Goal: Navigation & Orientation: Find specific page/section

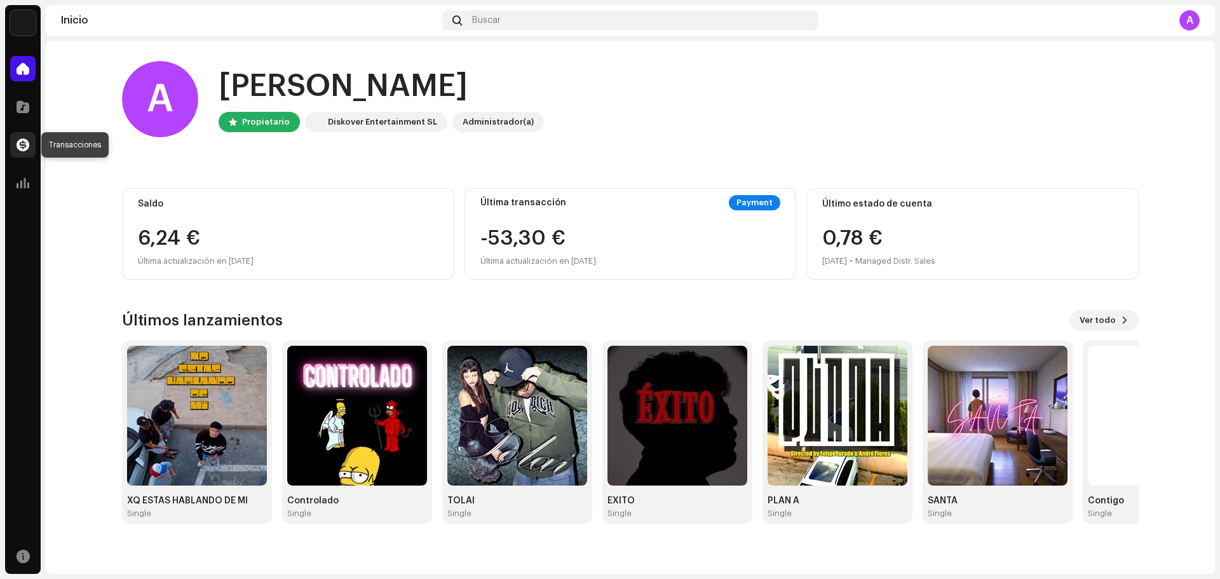
click at [21, 140] on span at bounding box center [23, 145] width 13 height 10
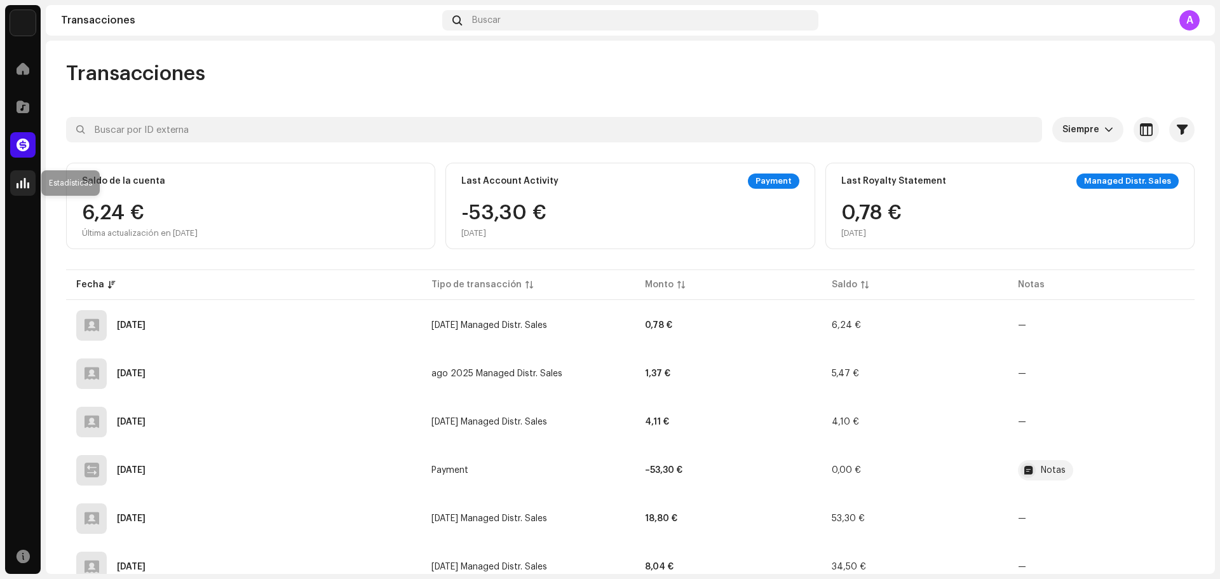
click at [22, 185] on span at bounding box center [23, 183] width 13 height 10
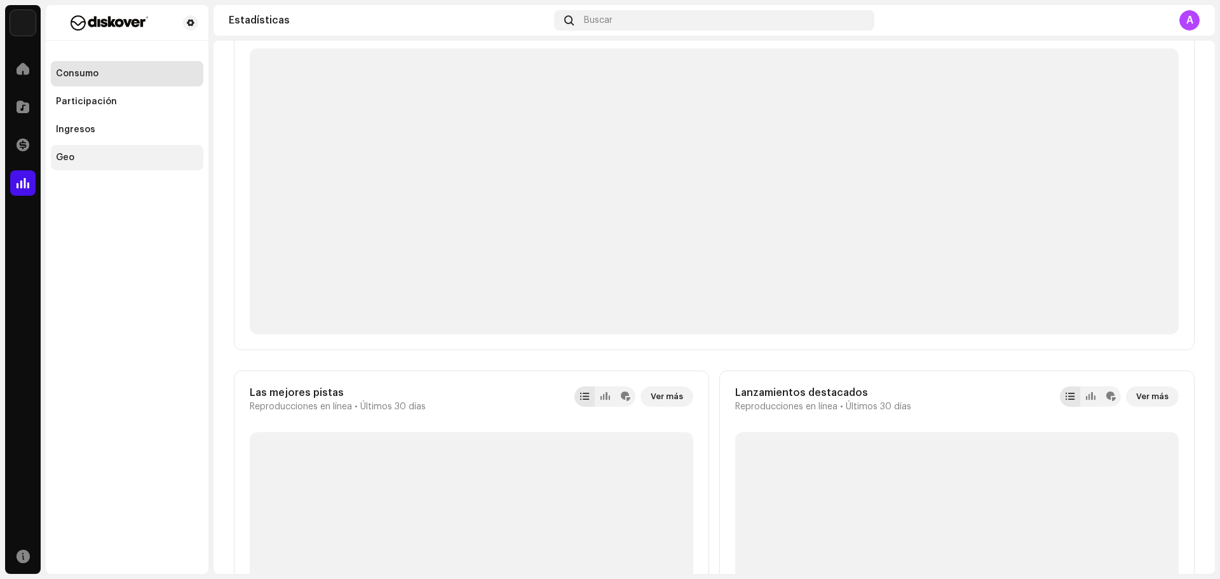
scroll to position [127, 0]
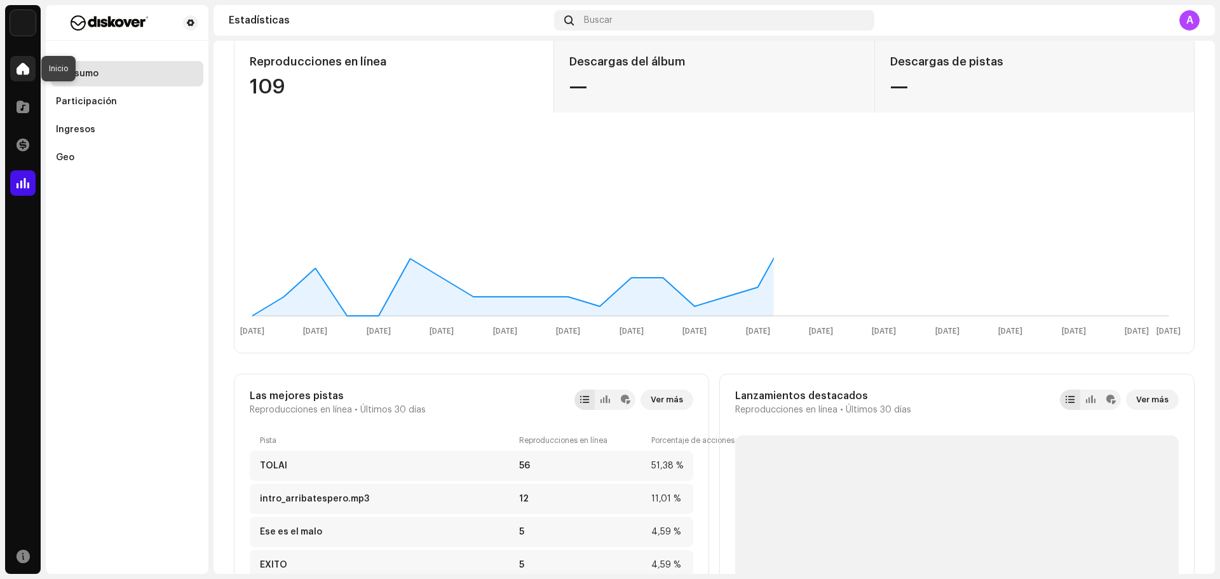
click at [22, 64] on span at bounding box center [23, 69] width 13 height 10
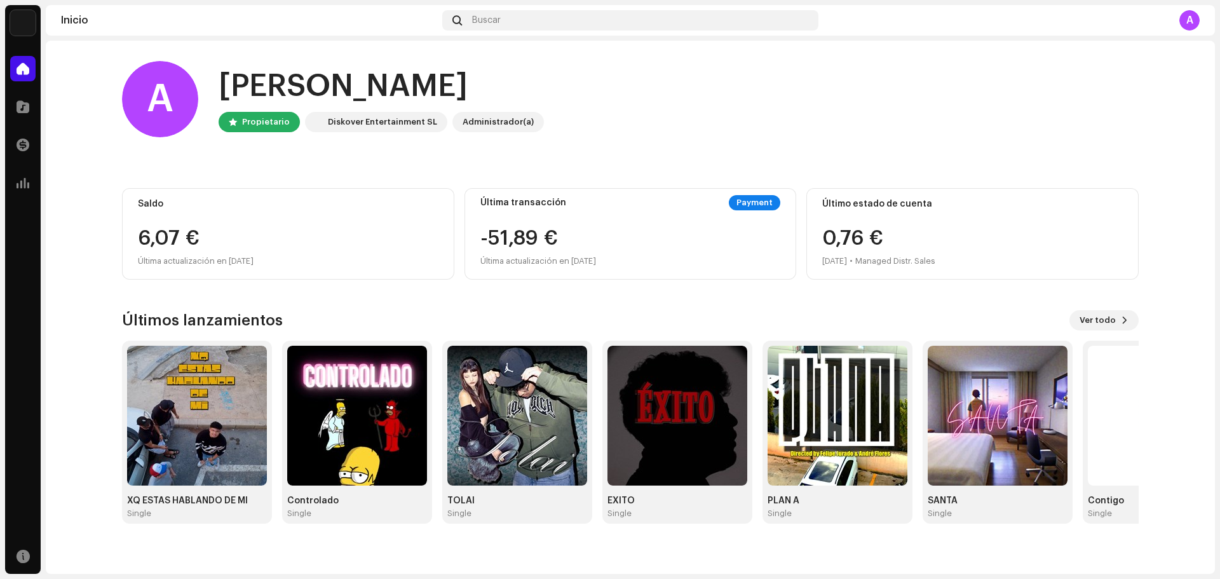
click at [27, 93] on div "Catálogo" at bounding box center [23, 107] width 36 height 36
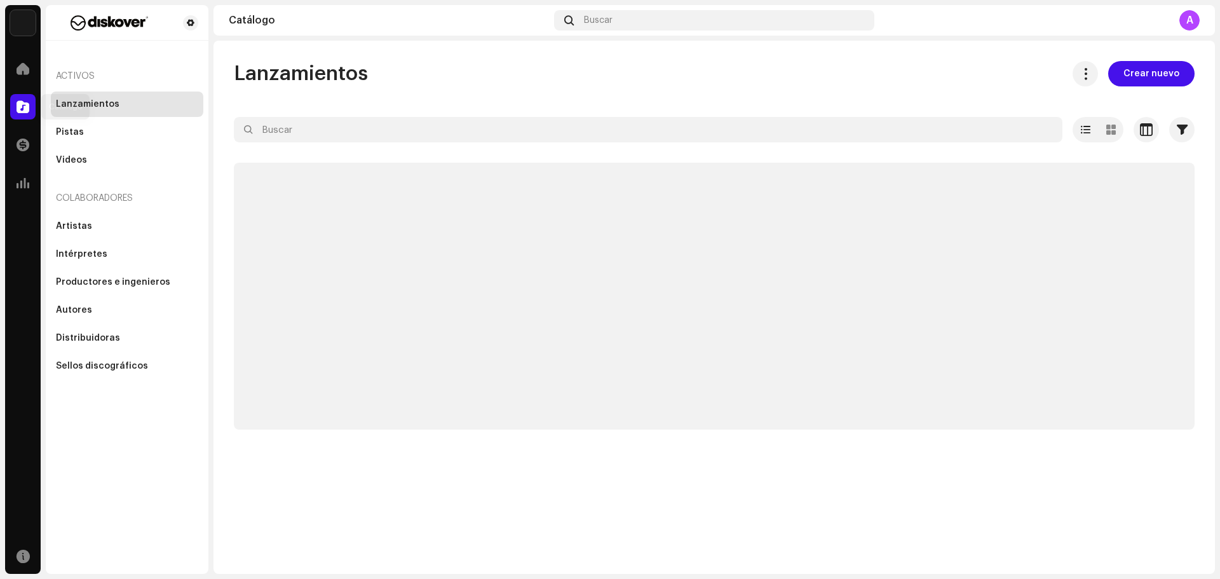
click at [23, 109] on span at bounding box center [23, 107] width 13 height 10
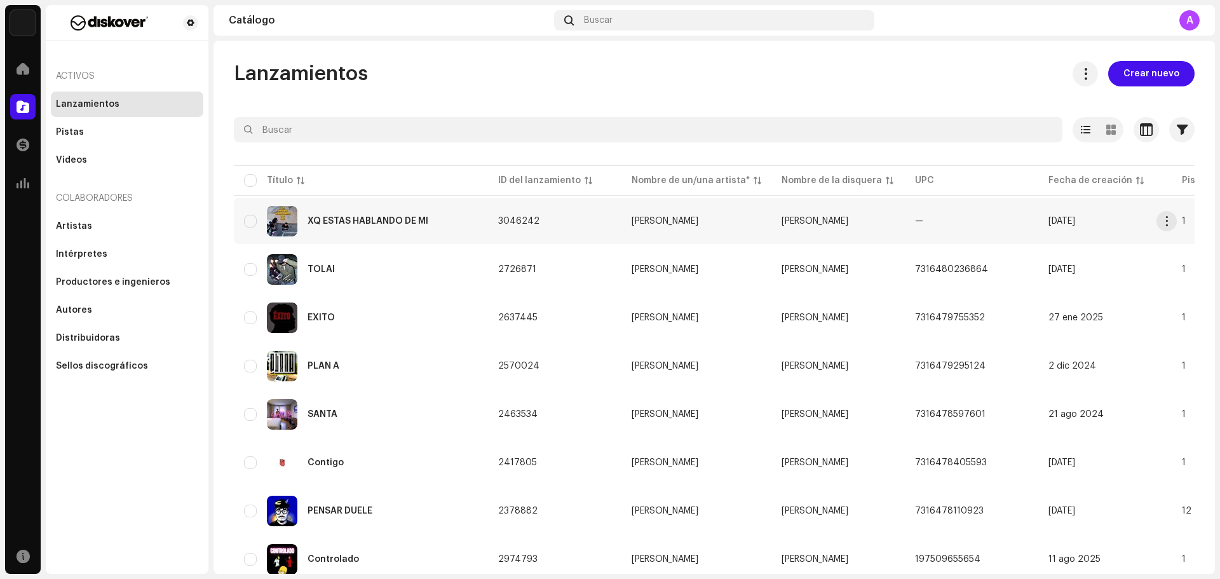
click at [387, 220] on div "XQ ESTAS HABLANDO DE MI" at bounding box center [367, 221] width 121 height 9
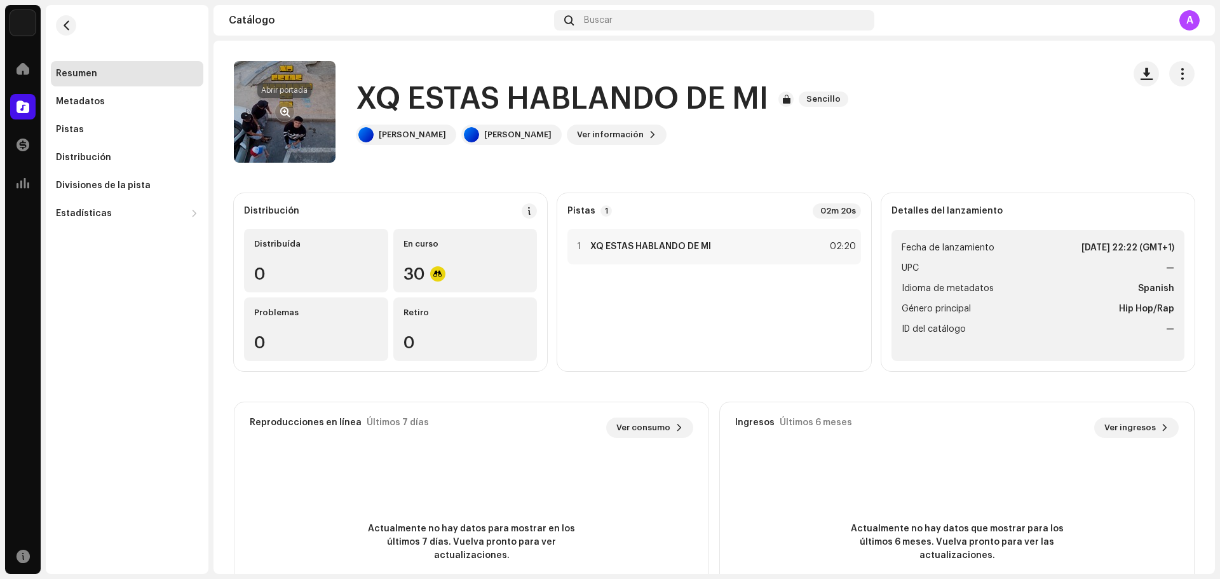
click at [286, 116] on span "button" at bounding box center [285, 112] width 10 height 10
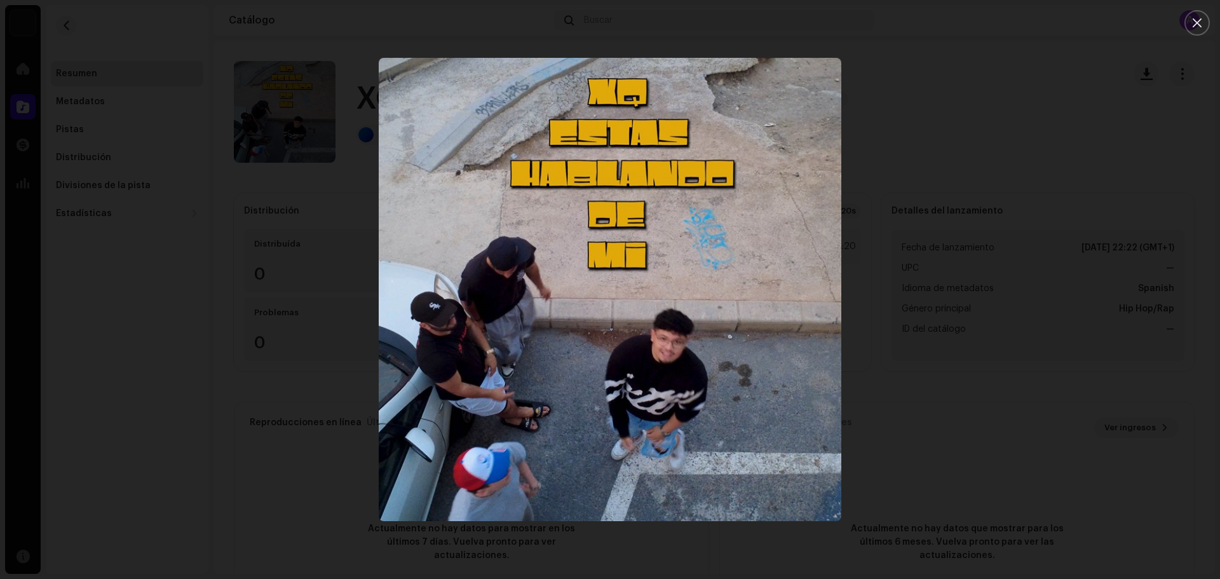
click at [914, 287] on div at bounding box center [610, 289] width 1220 height 579
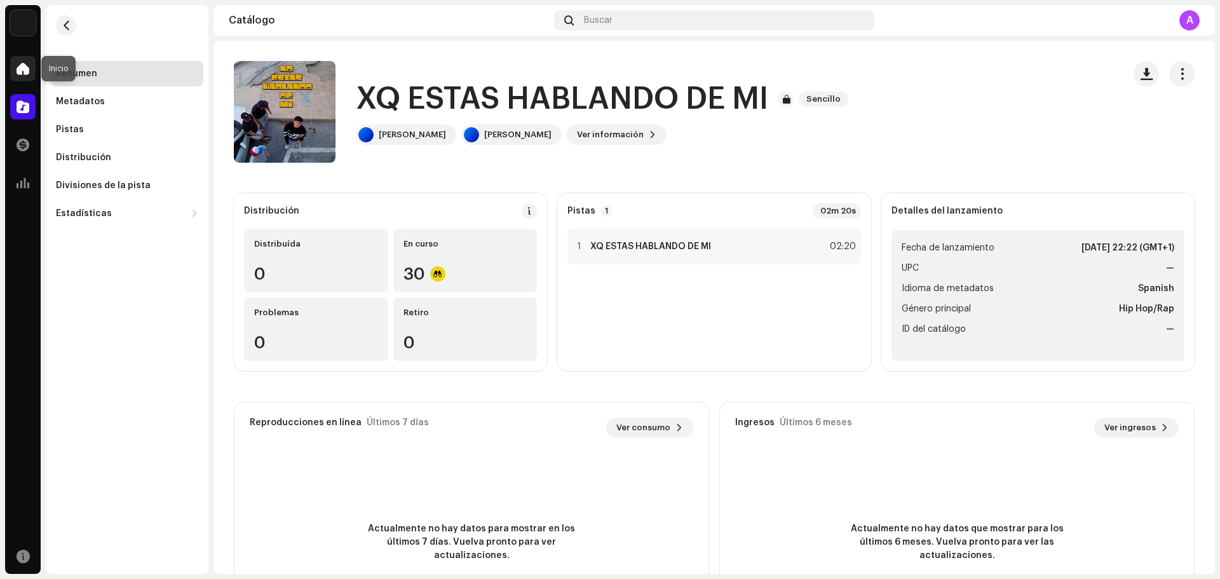
click at [21, 64] on span at bounding box center [23, 69] width 13 height 10
